Goal: Information Seeking & Learning: Learn about a topic

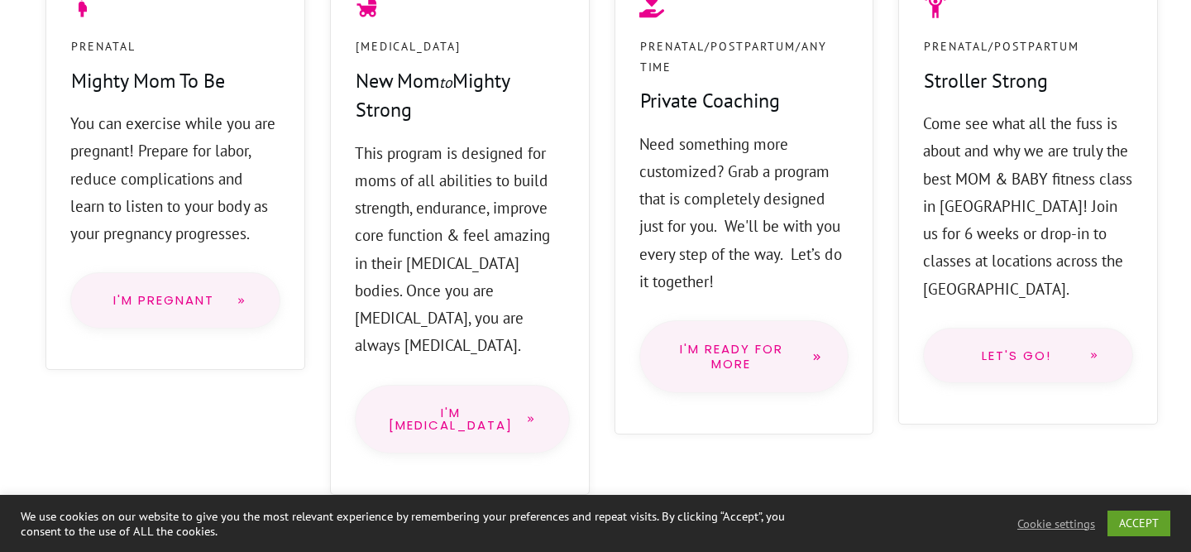
scroll to position [1460, 0]
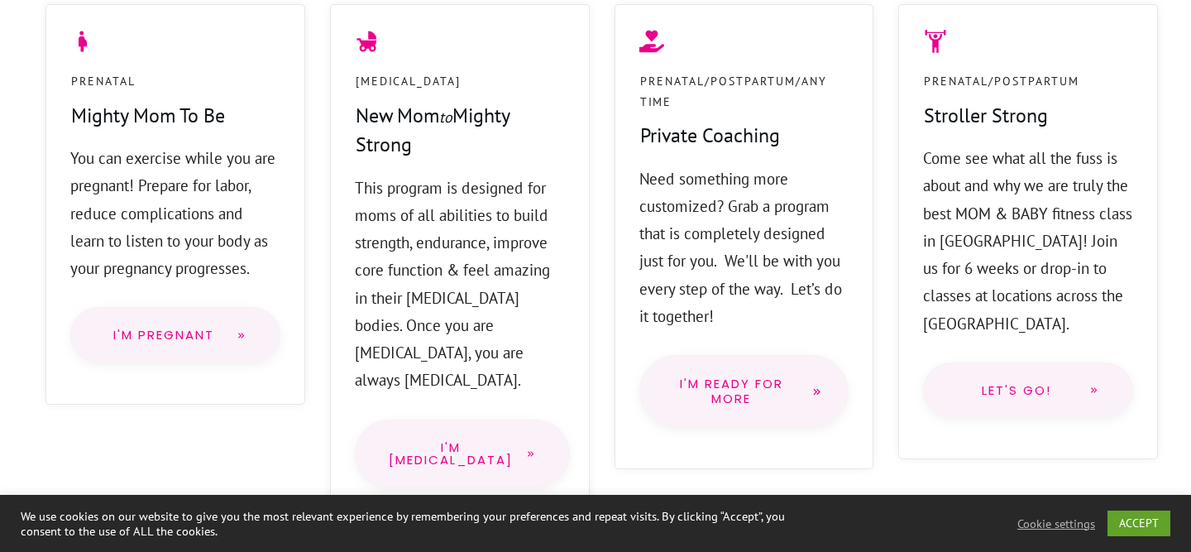
click at [485, 441] on span "I'm [MEDICAL_DATA]" at bounding box center [451, 454] width 124 height 26
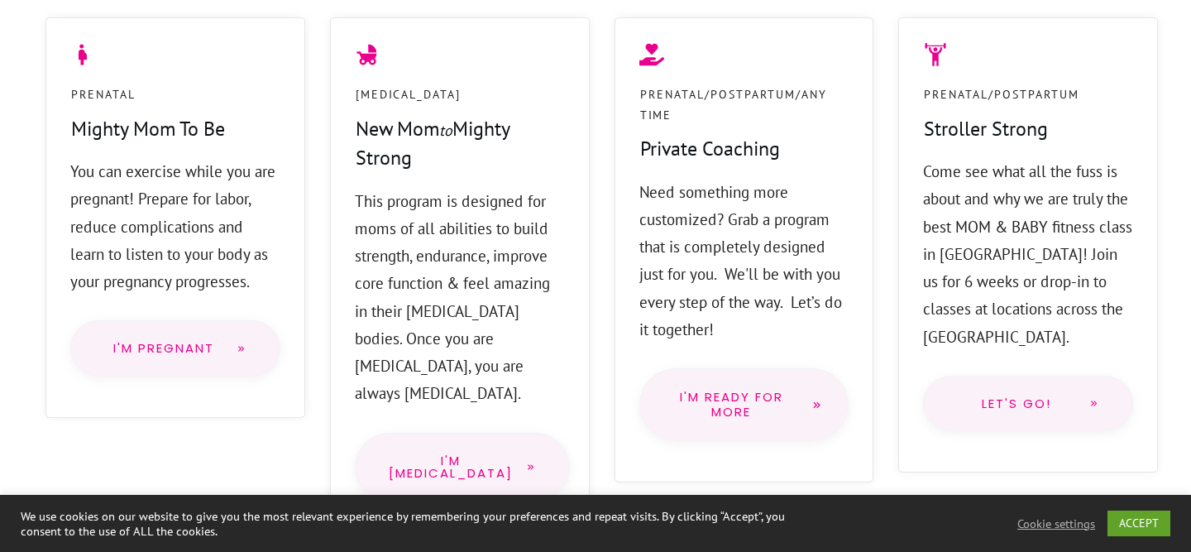
scroll to position [1444, 0]
